Goal: Find specific page/section: Find specific page/section

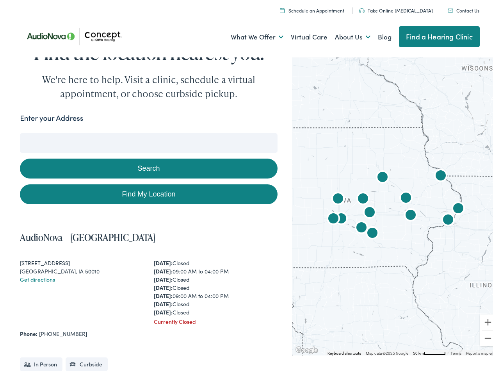
click at [250, 35] on link "What We Offer" at bounding box center [257, 34] width 53 height 29
click at [344, 35] on link "About Us" at bounding box center [353, 34] width 36 height 29
click at [315, 131] on button "Search" at bounding box center [318, 131] width 10 height 10
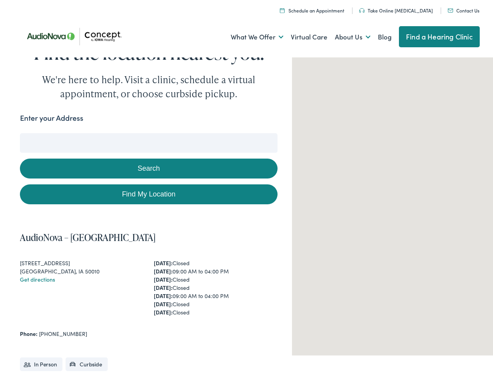
click at [147, 166] on button "Search" at bounding box center [148, 166] width 257 height 20
click at [390, 203] on div at bounding box center [396, 203] width 208 height 300
